Goal: Find specific page/section: Find specific page/section

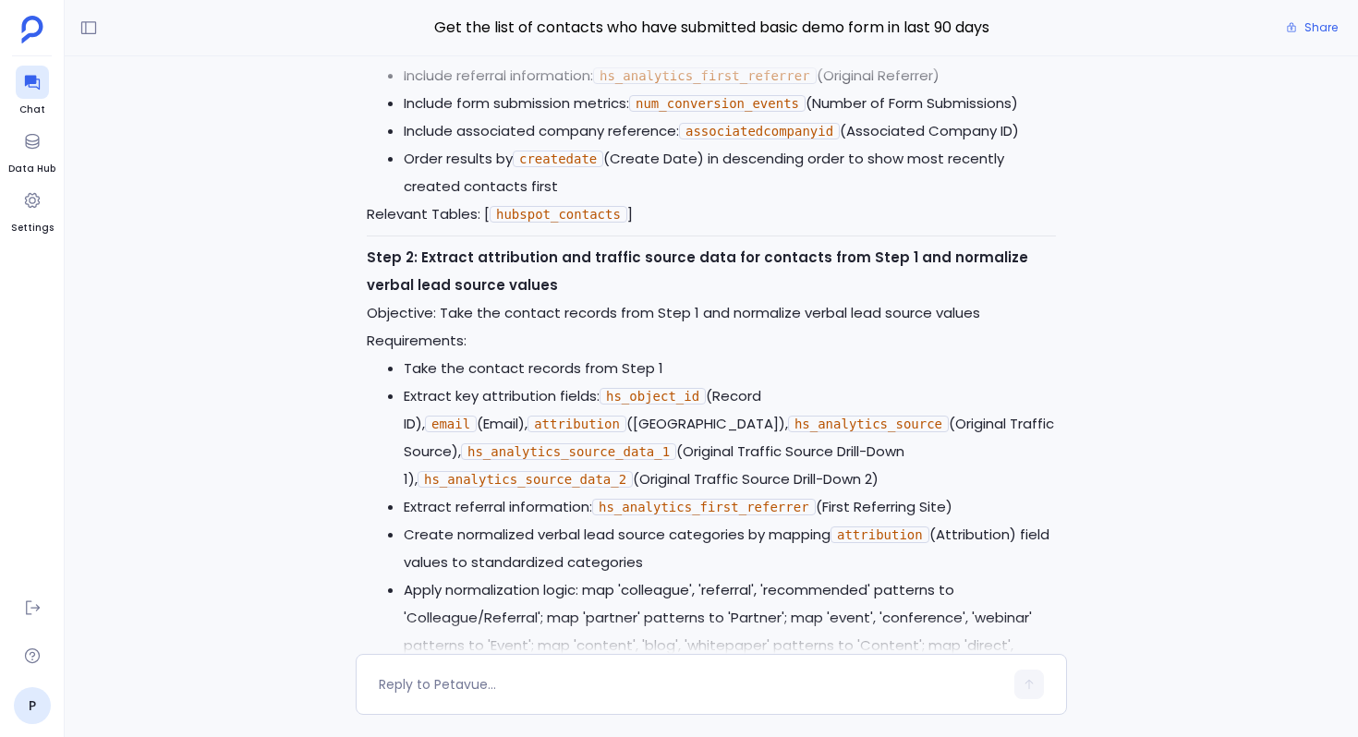
scroll to position [-4905, 0]
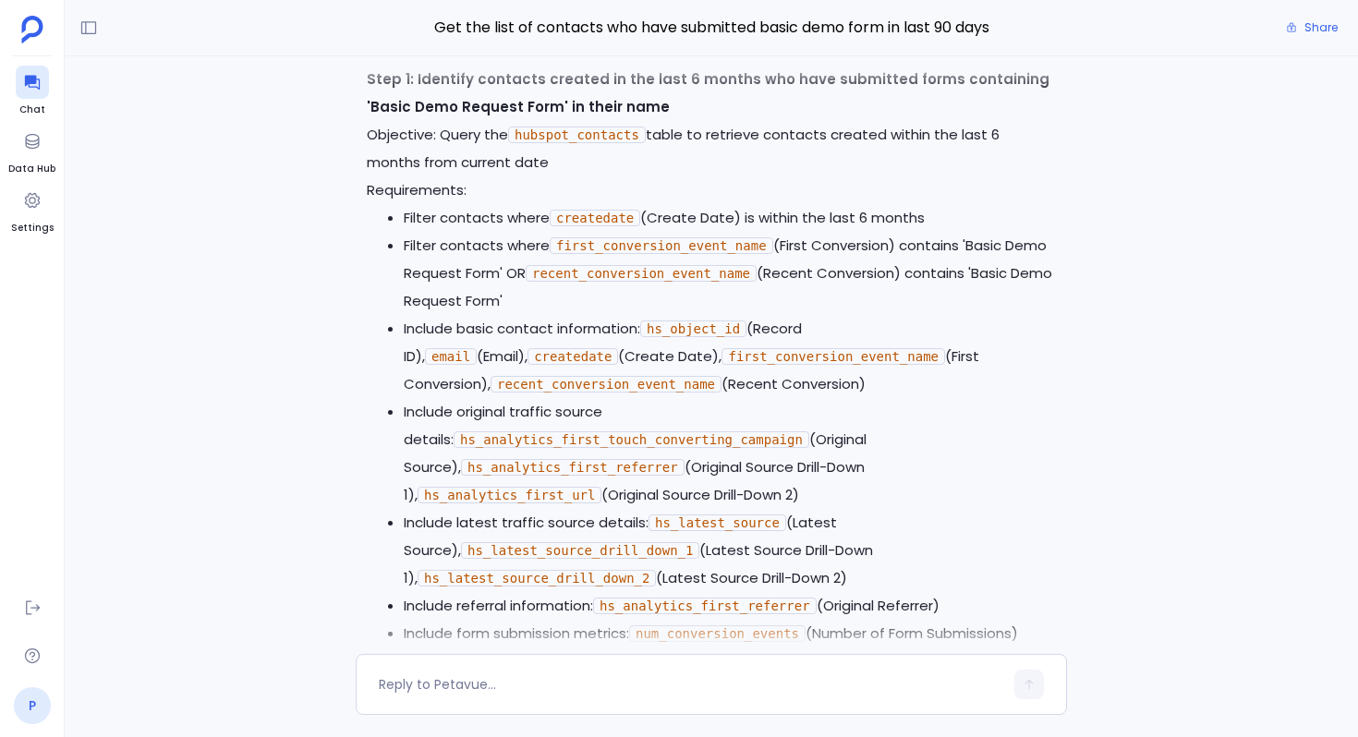
click at [38, 715] on link "P" at bounding box center [32, 705] width 37 height 37
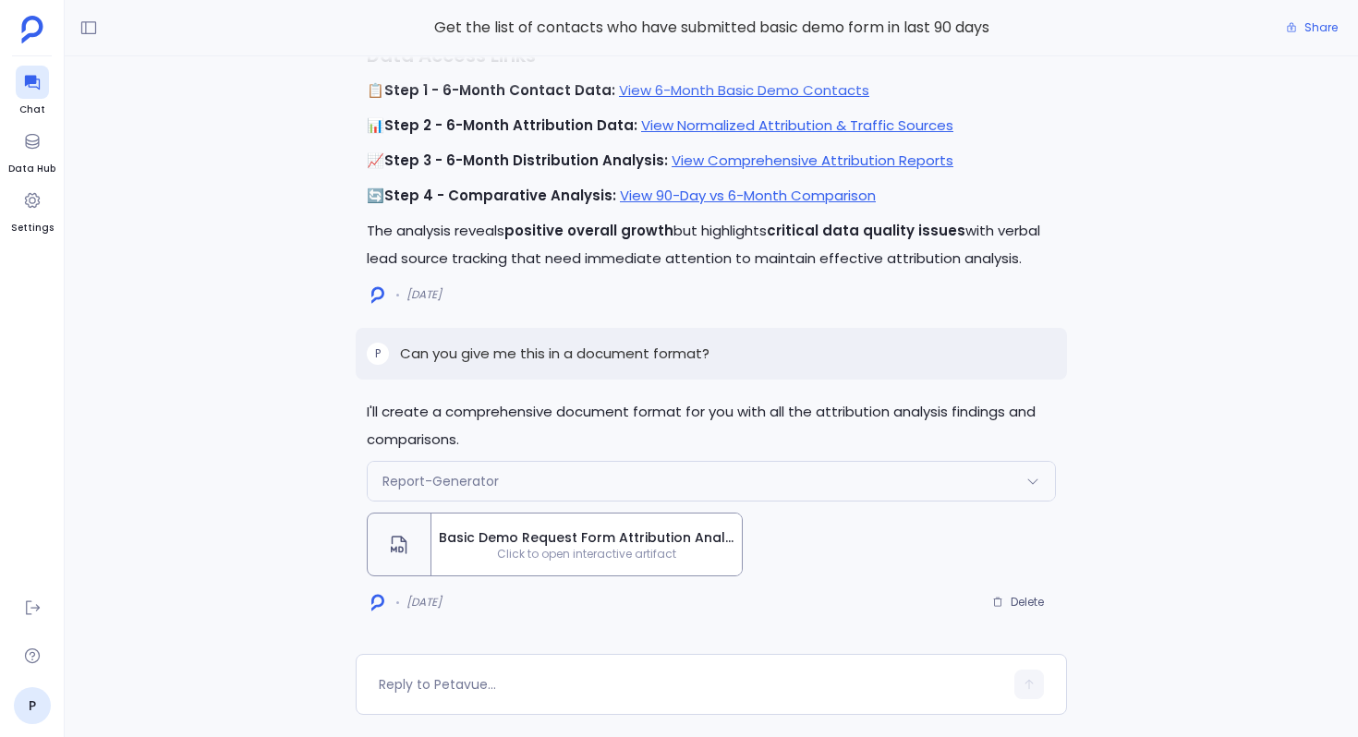
click at [500, 543] on span "Basic Demo Request Form Attribution Analysis: 90-Day vs 6-Month Comparison Repo…" at bounding box center [587, 537] width 296 height 18
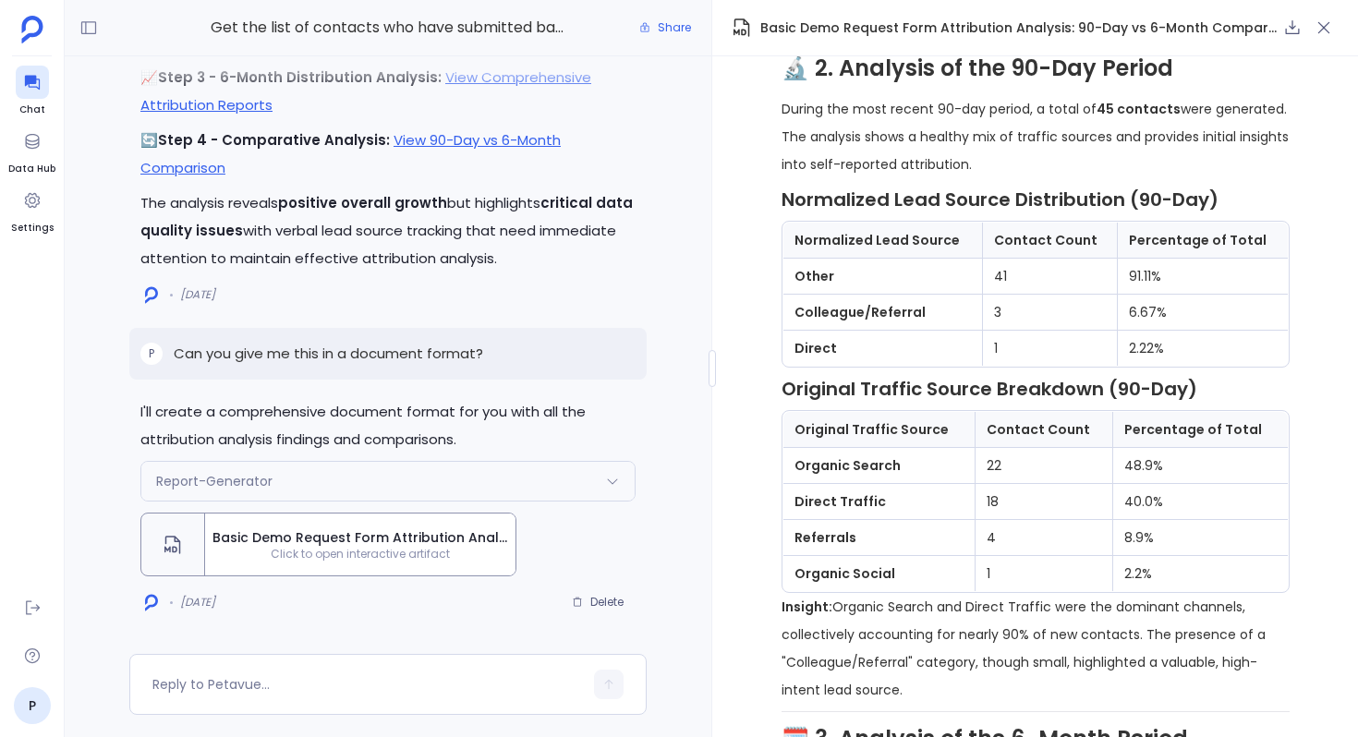
scroll to position [942, 0]
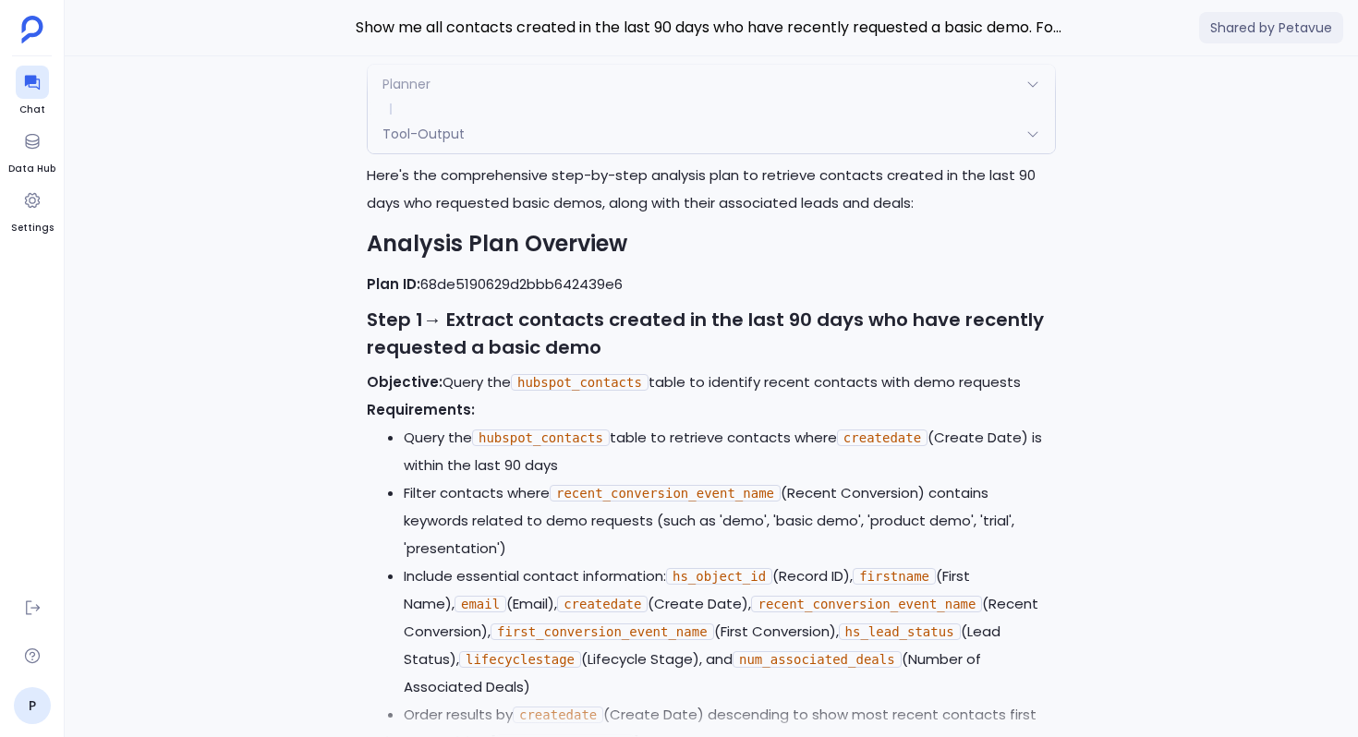
scroll to position [-12771, 0]
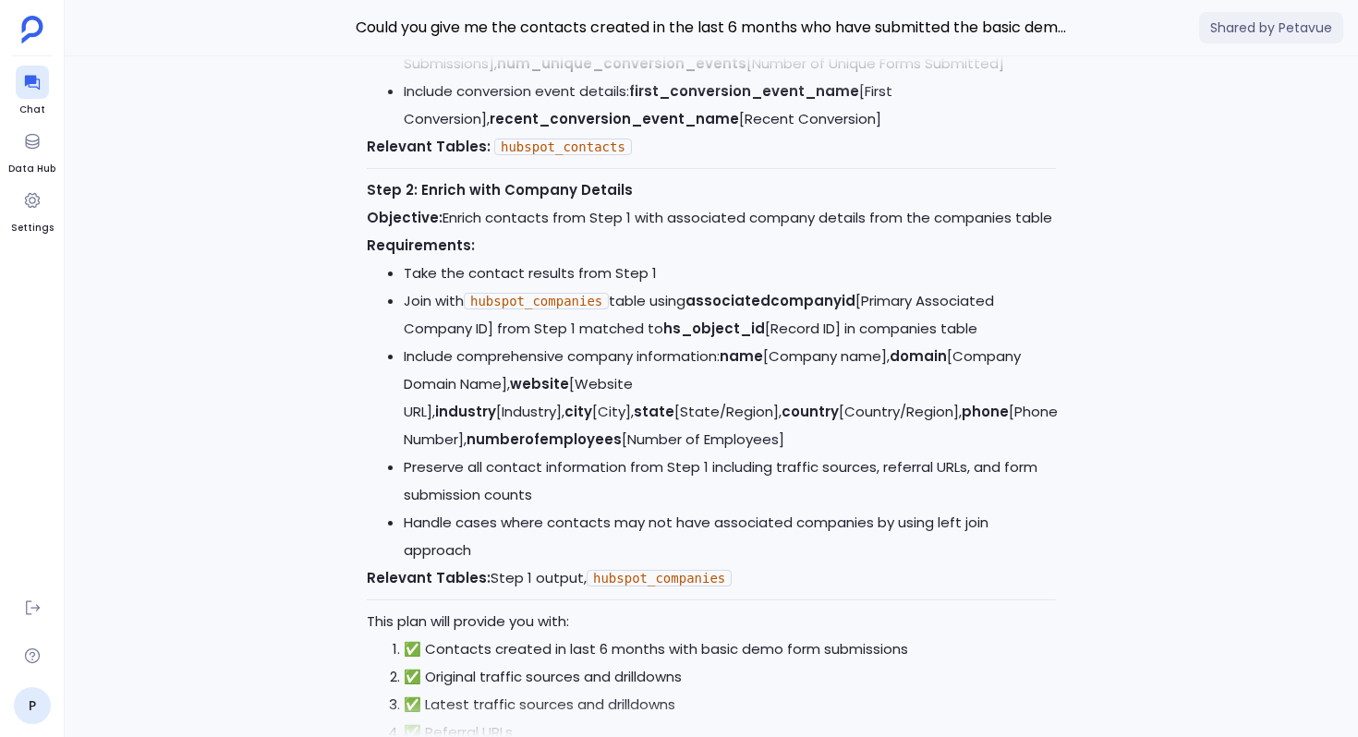
scroll to position [-10832, 0]
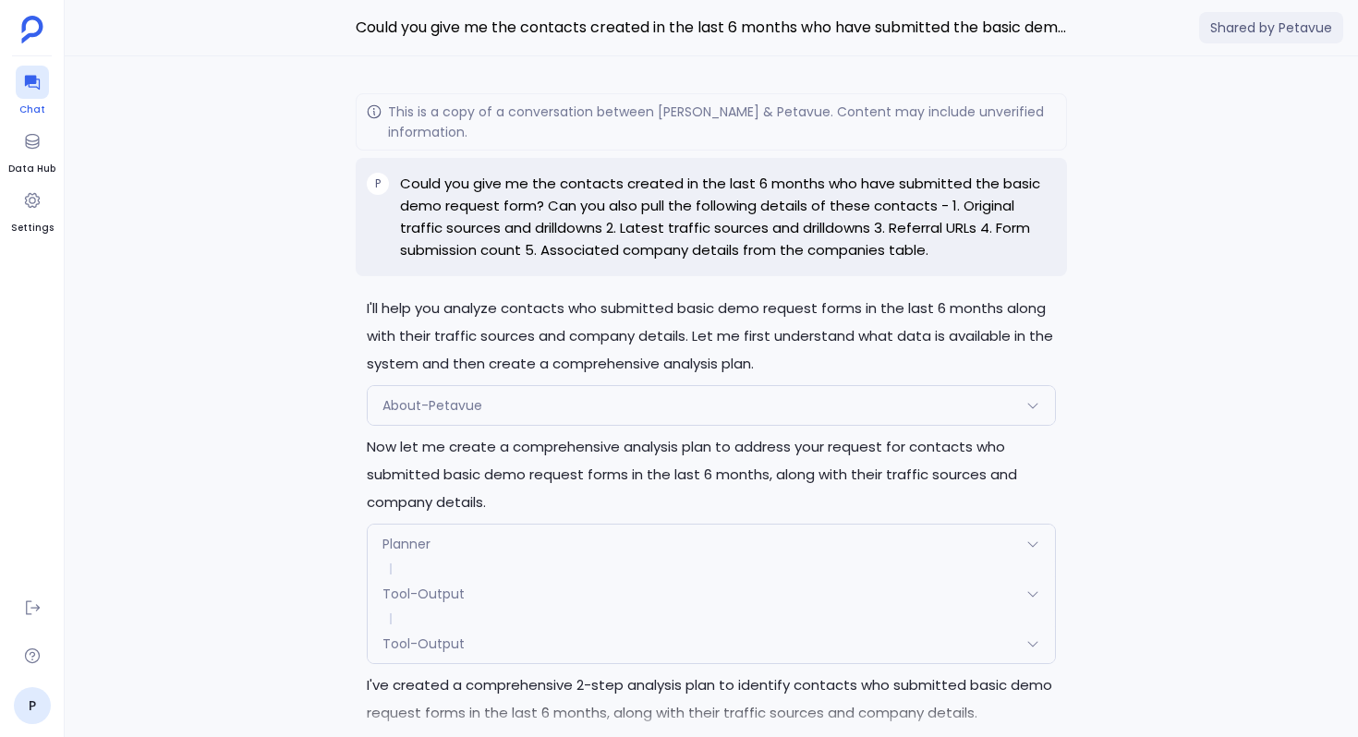
click at [42, 78] on div at bounding box center [32, 82] width 33 height 33
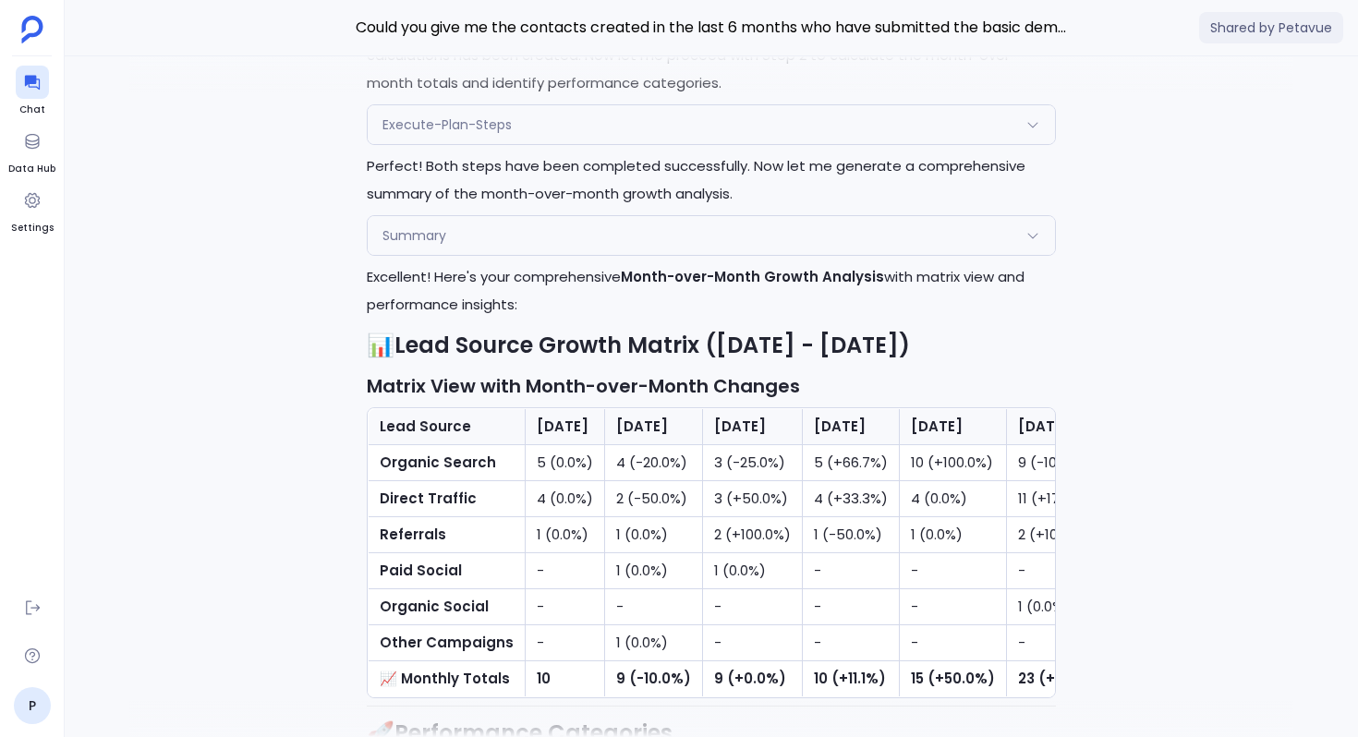
scroll to position [-1972, 0]
